Goal: Navigation & Orientation: Find specific page/section

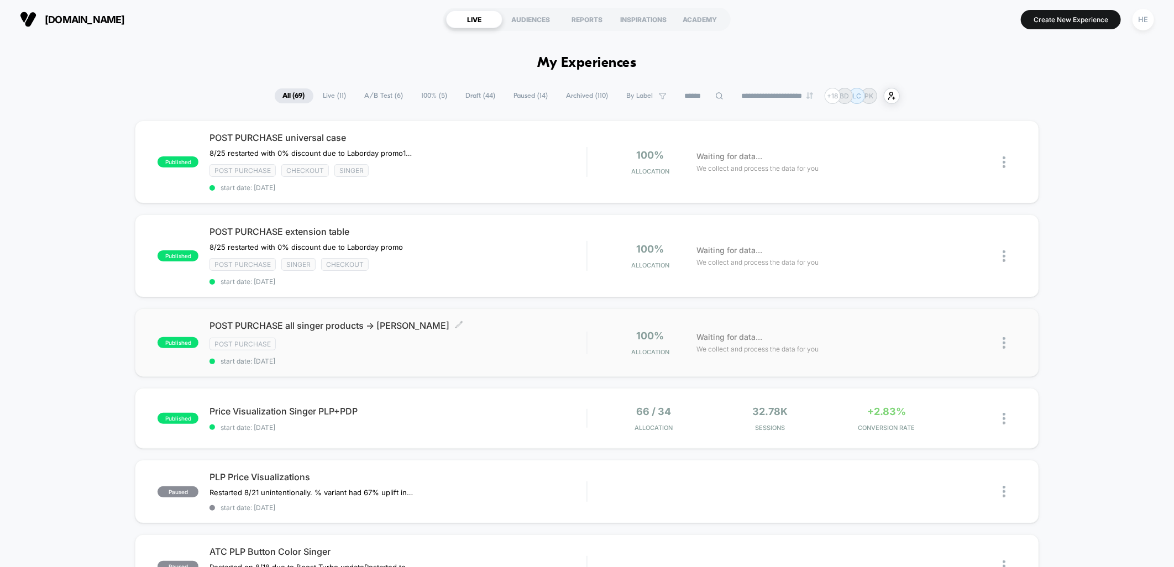
click at [495, 338] on div "Post Purchase" at bounding box center [397, 344] width 377 height 13
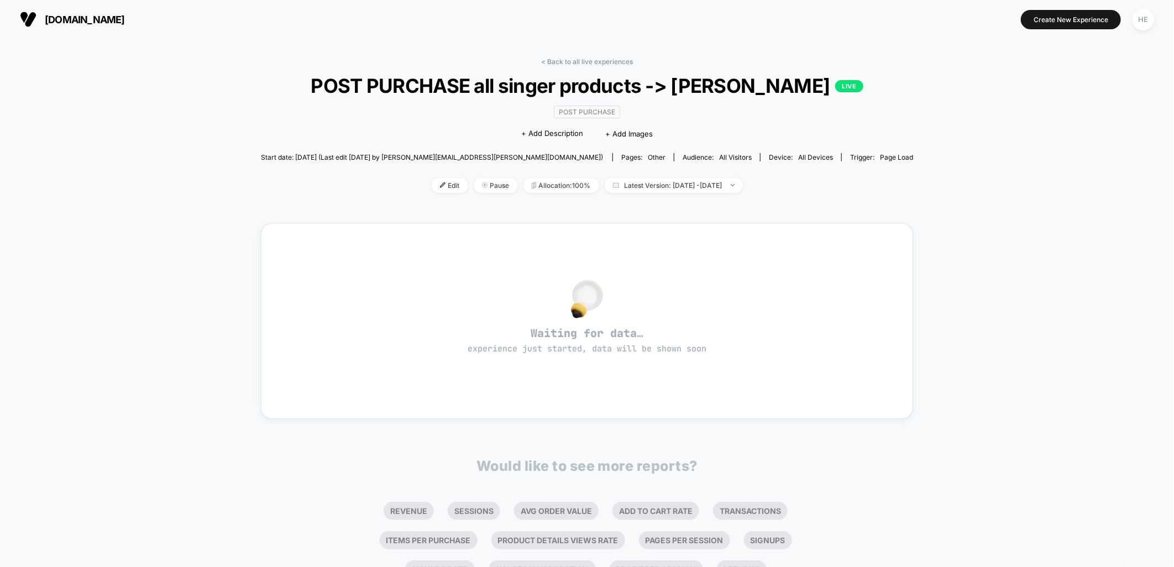
click at [563, 54] on div "< Back to all live experiences POST PURCHASE all singer products -> bobbin wind…" at bounding box center [587, 332] width 653 height 564
click at [566, 61] on link "< Back to all live experiences" at bounding box center [587, 61] width 92 height 8
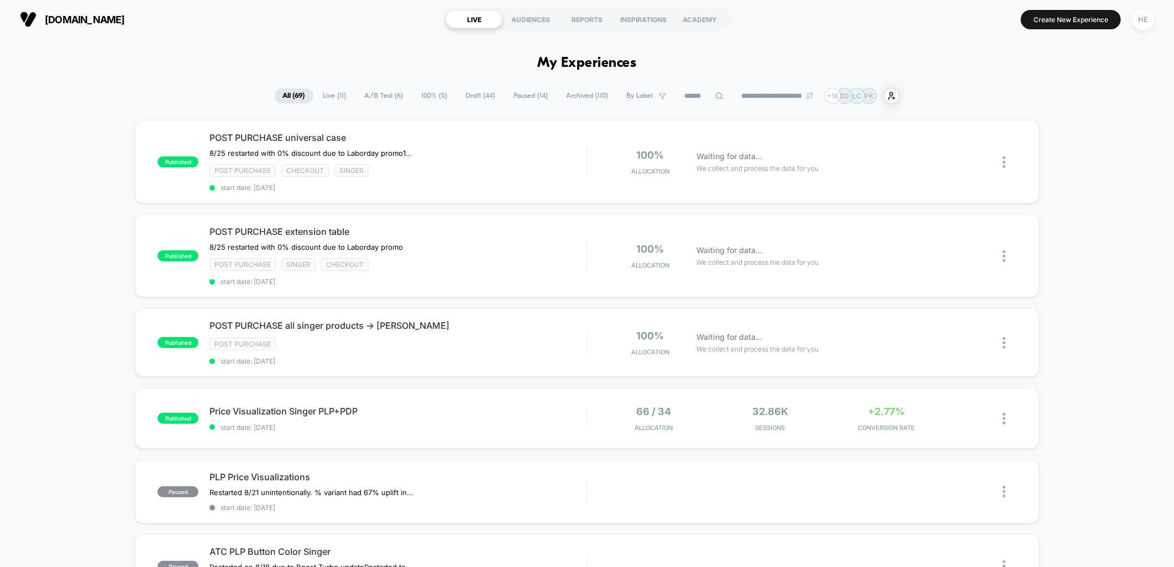
click at [333, 92] on span "Live ( 11 )" at bounding box center [335, 95] width 40 height 15
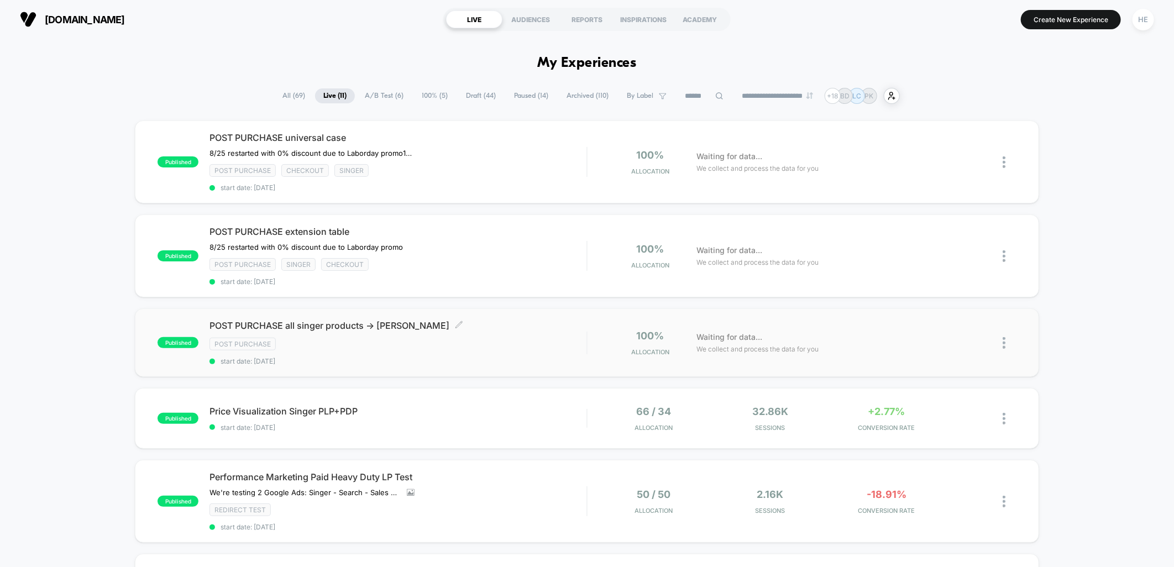
click at [451, 333] on div "POST PURCHASE all singer products -> [PERSON_NAME] Click to edit experience det…" at bounding box center [397, 342] width 377 height 45
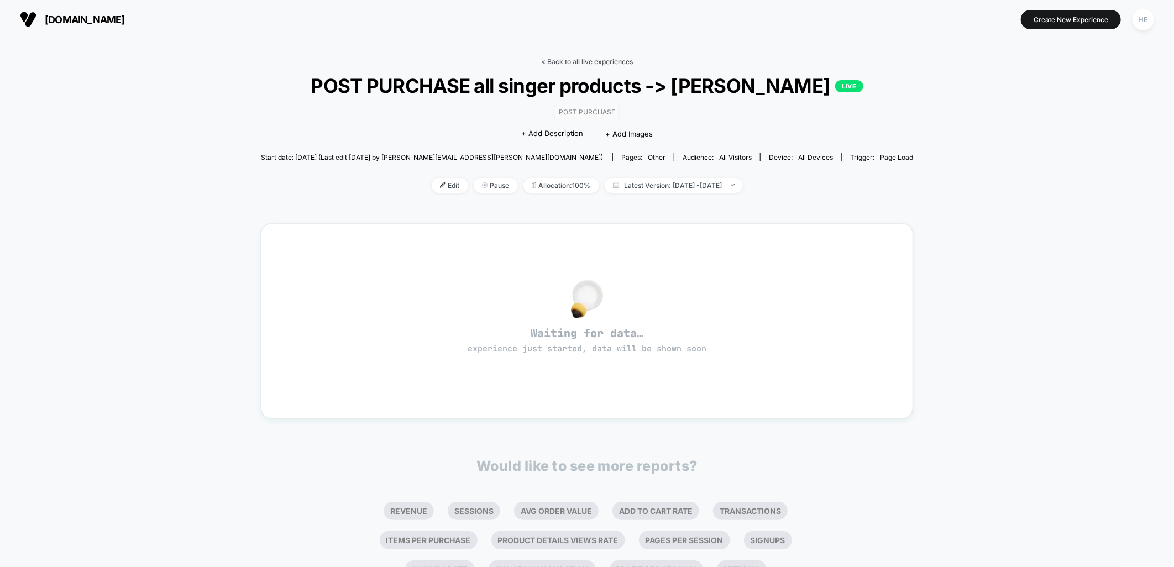
click at [570, 65] on link "< Back to all live experiences" at bounding box center [587, 61] width 92 height 8
